Goal: Go to known website: Access a specific website the user already knows

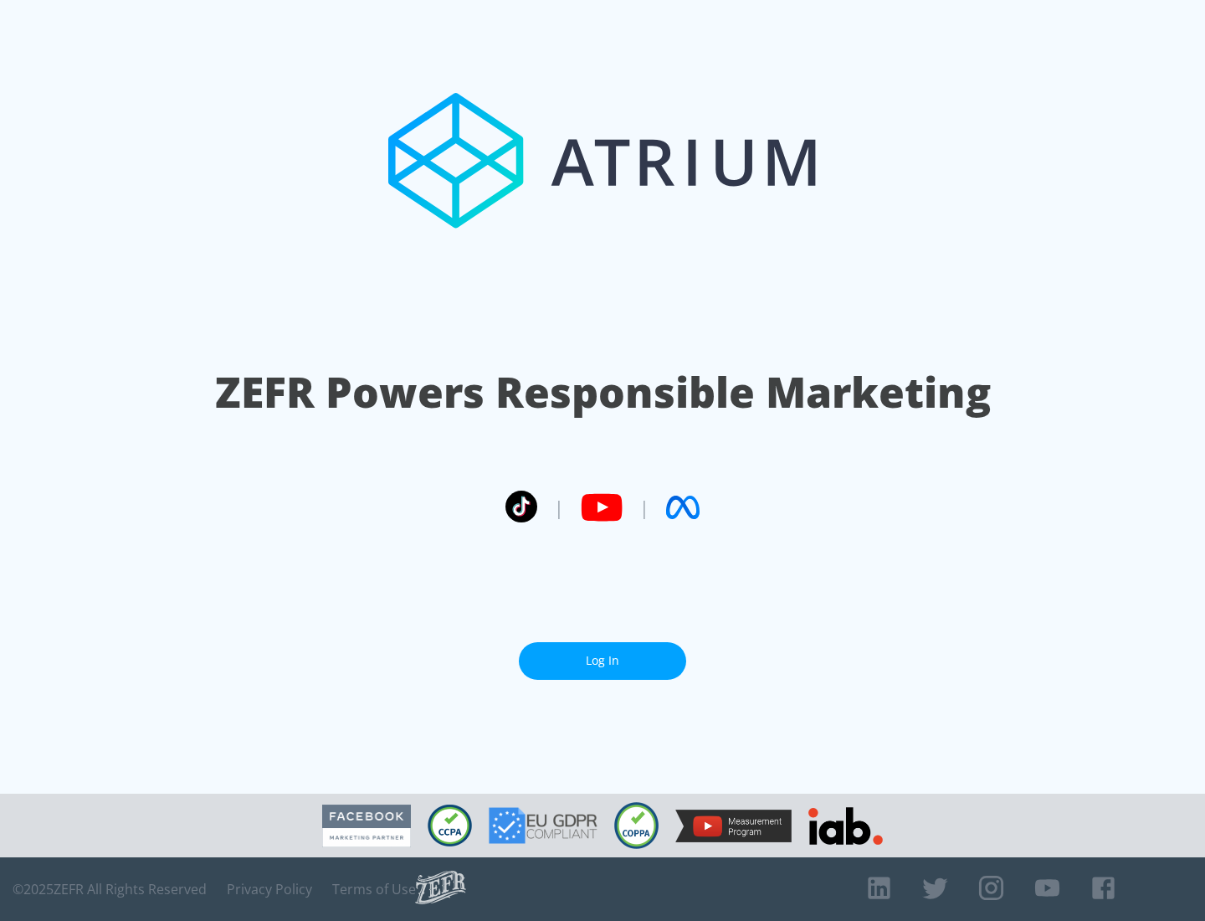
click at [603, 654] on link "Log In" at bounding box center [602, 661] width 167 height 38
